Goal: Find specific page/section: Find specific page/section

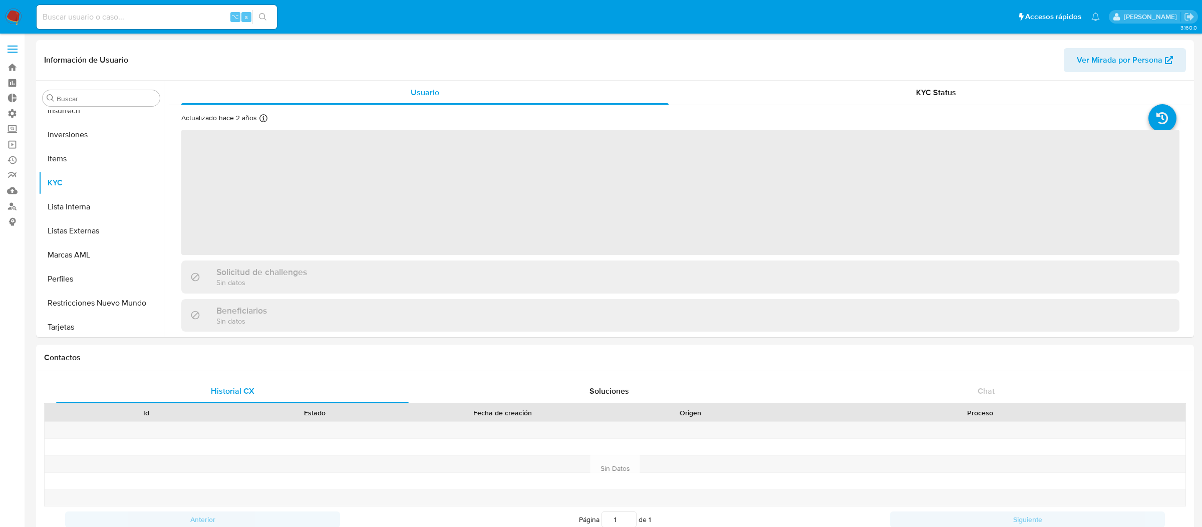
scroll to position [471, 0]
click at [165, 19] on input at bounding box center [157, 17] width 240 height 13
paste input "293358275"
type input "293358275"
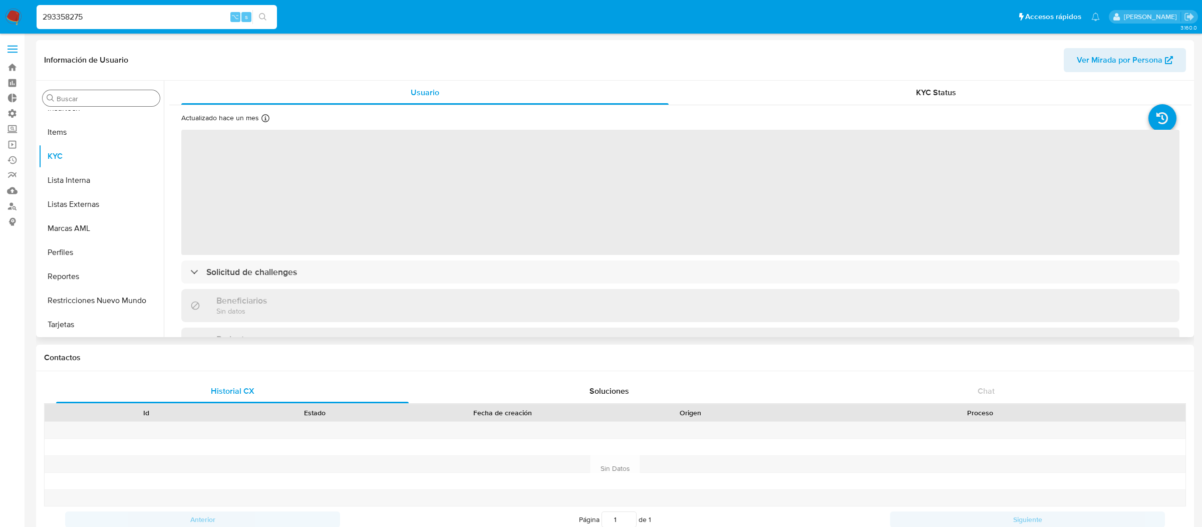
select select "10"
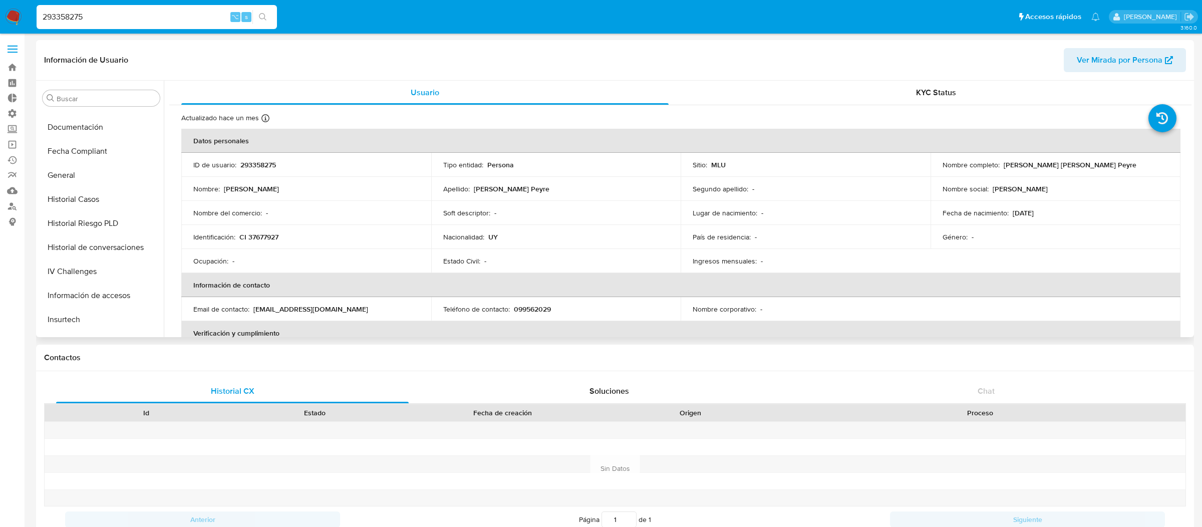
scroll to position [218, 0]
click at [76, 188] on button "General" at bounding box center [97, 192] width 117 height 24
